Goal: Task Accomplishment & Management: Complete application form

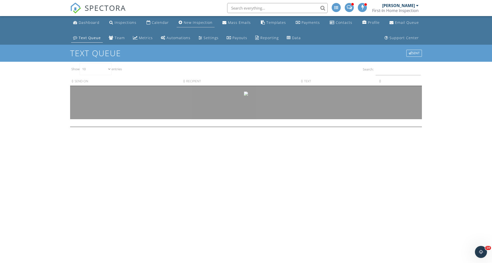
click at [187, 24] on div "New Inspection" at bounding box center [198, 22] width 29 height 5
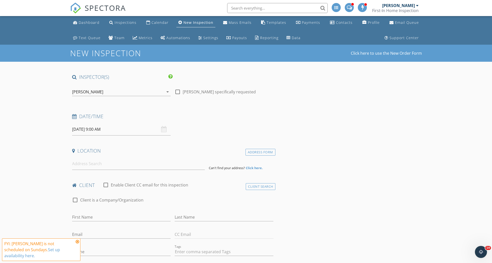
click at [101, 90] on div "[PERSON_NAME]" at bounding box center [117, 92] width 91 height 8
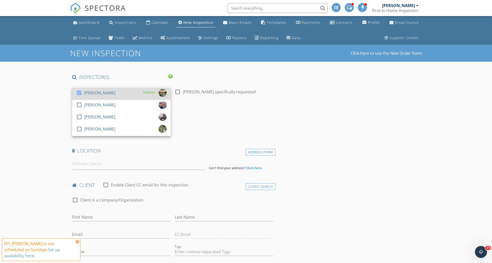
scroll to position [0, 0]
click at [100, 93] on div "check_box Ron Fast PRIMARY" at bounding box center [121, 94] width 90 height 10
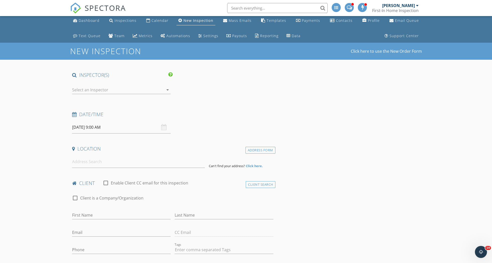
scroll to position [5, 0]
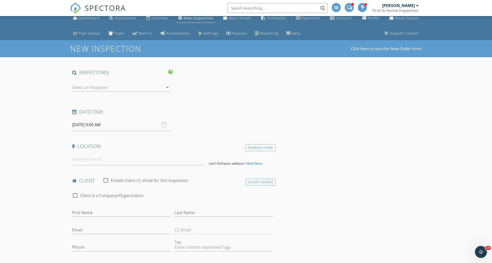
click at [98, 88] on div at bounding box center [117, 87] width 91 height 8
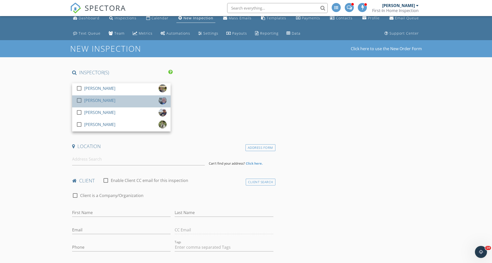
click at [98, 98] on div "[PERSON_NAME]" at bounding box center [99, 101] width 31 height 8
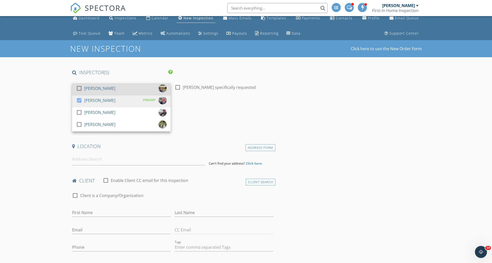
click at [97, 87] on div "[PERSON_NAME]" at bounding box center [99, 88] width 31 height 8
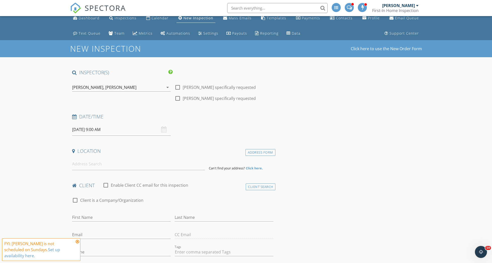
click at [91, 88] on div "Bryan Covell," at bounding box center [88, 87] width 32 height 5
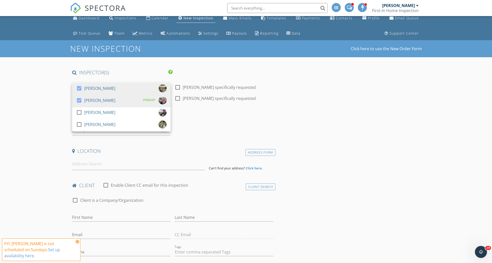
click at [91, 88] on div "[PERSON_NAME]" at bounding box center [99, 88] width 31 height 8
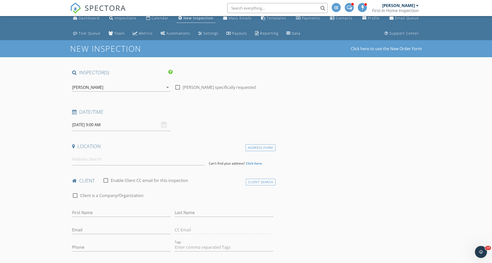
click at [90, 126] on input "09/28/2025 9:00 AM" at bounding box center [121, 125] width 99 height 12
select select "9"
type input "10/01/2025 9:00 AM"
click at [100, 159] on input at bounding box center [138, 159] width 133 height 12
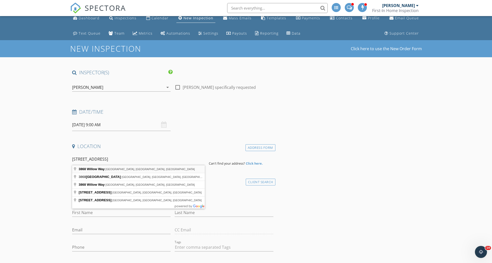
type input "3868 Willow Way, Kent, OH, USA"
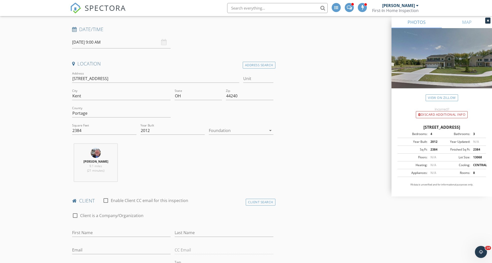
scroll to position [87, 0]
drag, startPoint x: 84, startPoint y: 131, endPoint x: 63, endPoint y: 129, distance: 21.0
type input "3476"
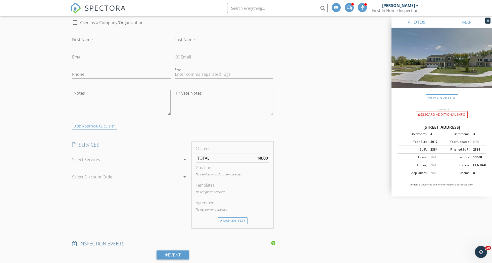
scroll to position [281, 0]
drag, startPoint x: 104, startPoint y: 163, endPoint x: 105, endPoint y: 160, distance: 3.0
click at [104, 163] on div "arrow_drop_down" at bounding box center [130, 161] width 116 height 13
click at [106, 159] on div at bounding box center [126, 159] width 109 height 8
click at [104, 160] on div "Residential Inspection" at bounding box center [108, 161] width 42 height 6
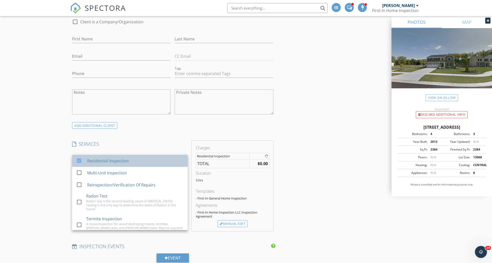
checkbox input "true"
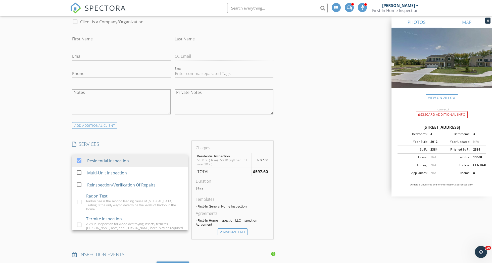
drag, startPoint x: 26, startPoint y: 159, endPoint x: 62, endPoint y: 163, distance: 36.1
click at [27, 160] on div "New Inspection Click here to use the New Order Form INSPECTOR(S) check_box_outl…" at bounding box center [246, 247] width 492 height 968
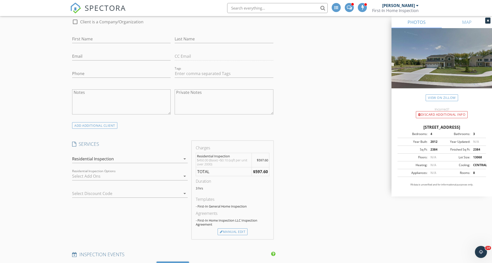
click at [84, 177] on div at bounding box center [126, 176] width 109 height 8
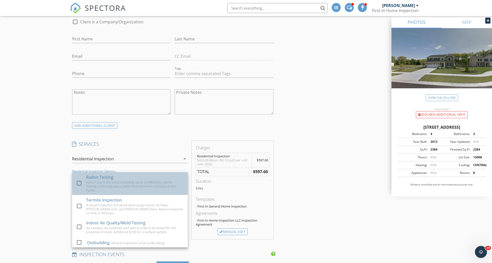
click at [88, 186] on div "Radon Gas is the second leading cause of lung cancer. Testing is the only way t…" at bounding box center [135, 186] width 98 height 12
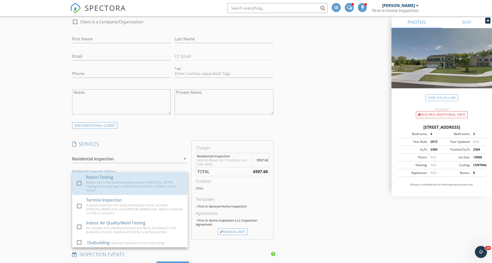
scroll to position [0, 0]
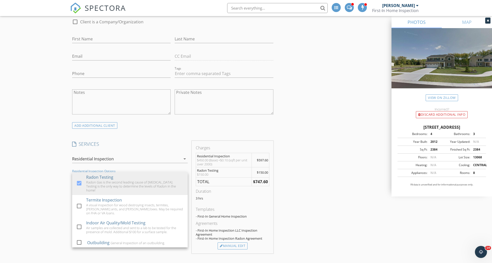
click at [51, 175] on div "New Inspection Click here to use the New Order Form INSPECTOR(S) check_box_outl…" at bounding box center [246, 254] width 492 height 982
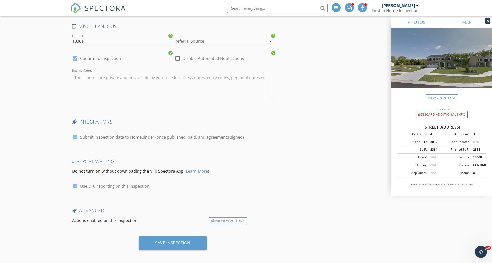
scroll to position [761, 0]
click at [79, 56] on div "check_box Confirmed Inspection" at bounding box center [96, 59] width 49 height 6
click at [77, 56] on div at bounding box center [75, 59] width 9 height 9
checkbox input "false"
checkbox input "true"
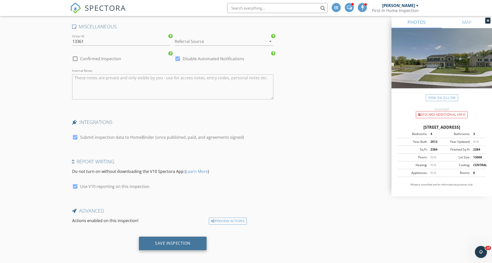
click at [175, 243] on div "Save Inspection" at bounding box center [172, 243] width 35 height 5
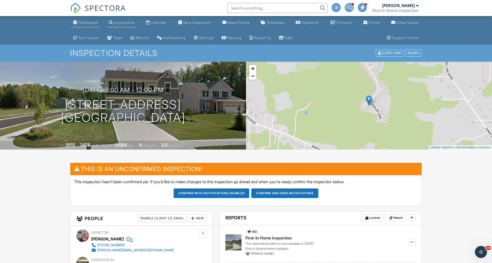
click at [84, 22] on div "Dashboard" at bounding box center [87, 22] width 19 height 4
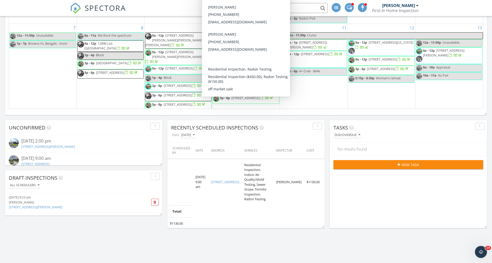
scroll to position [409, 0]
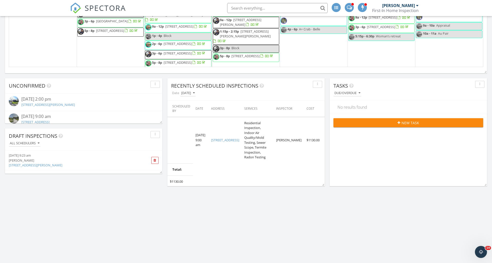
click at [16, 102] on img at bounding box center [14, 101] width 10 height 10
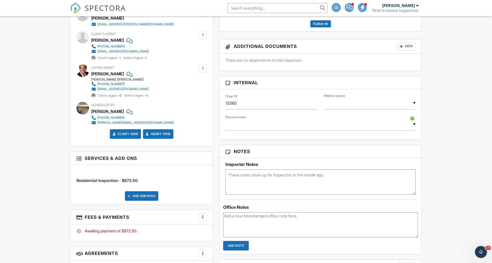
scroll to position [249, 0]
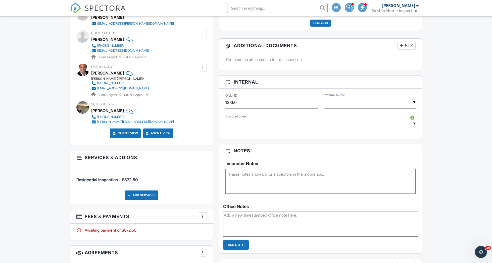
click at [145, 196] on div "Add Services" at bounding box center [141, 196] width 33 height 10
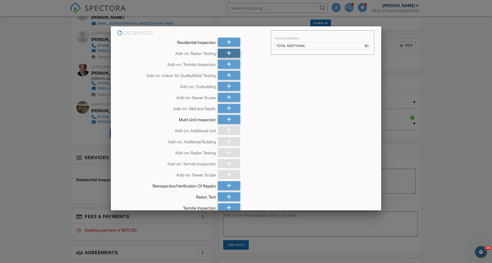
click at [226, 57] on div at bounding box center [229, 53] width 23 height 9
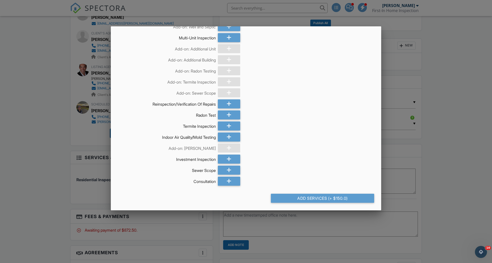
scroll to position [82, 0]
click at [355, 201] on div "Add Services (+ $150.0)" at bounding box center [322, 198] width 103 height 9
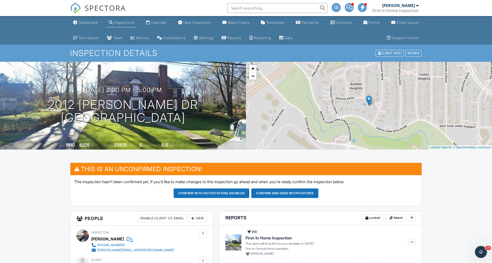
drag, startPoint x: 286, startPoint y: 191, endPoint x: 275, endPoint y: 191, distance: 11.6
click at [286, 191] on button "Confirm and send notifications" at bounding box center [284, 194] width 67 height 10
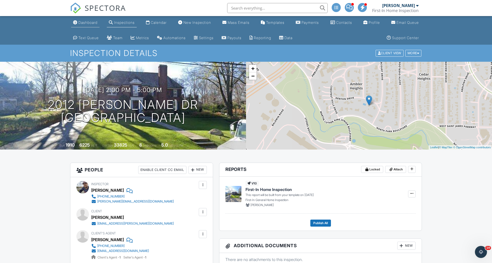
click at [85, 23] on div "Dashboard" at bounding box center [87, 22] width 19 height 4
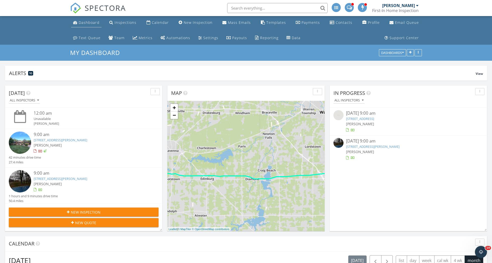
click at [89, 23] on div "Dashboard" at bounding box center [89, 22] width 21 height 5
